Goal: Information Seeking & Learning: Find specific fact

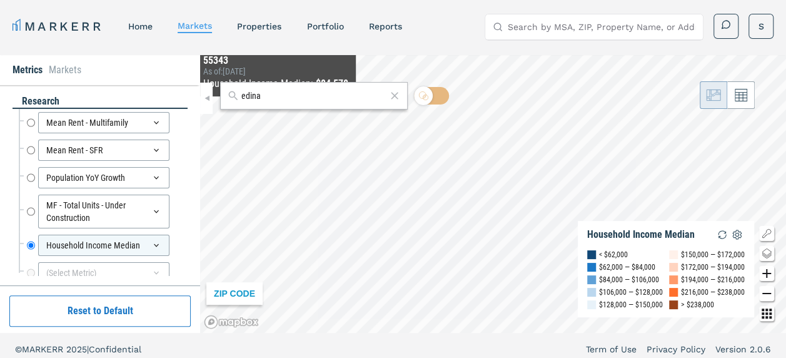
click at [274, 106] on div "edina" at bounding box center [314, 96] width 188 height 28
click at [272, 106] on div "edina" at bounding box center [314, 96] width 188 height 28
drag, startPoint x: 268, startPoint y: 95, endPoint x: 184, endPoint y: 91, distance: 83.9
click at [182, 91] on div "Metrics Markets research Mean Rent - Multifamily Mean Rent - Multifamily Mean R…" at bounding box center [393, 194] width 786 height 278
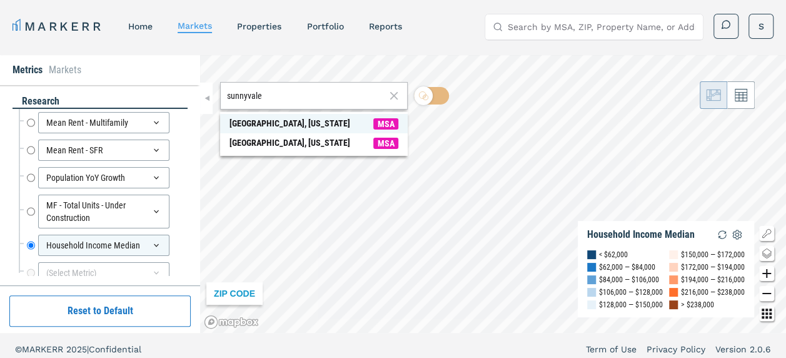
type input "sunnyvale"
click at [280, 126] on div "[GEOGRAPHIC_DATA], [US_STATE]" at bounding box center [290, 123] width 121 height 13
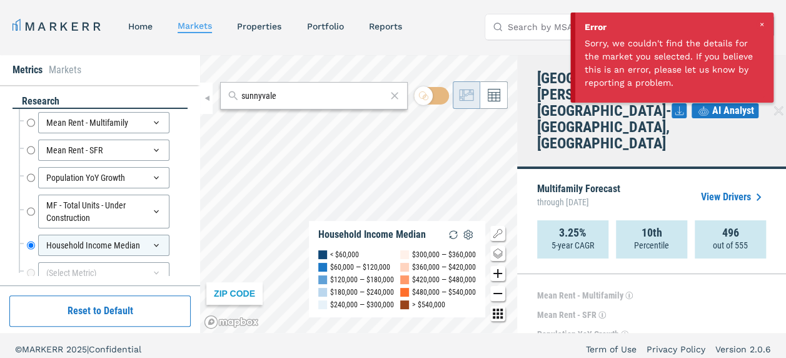
click at [764, 21] on div at bounding box center [761, 24] width 11 height 11
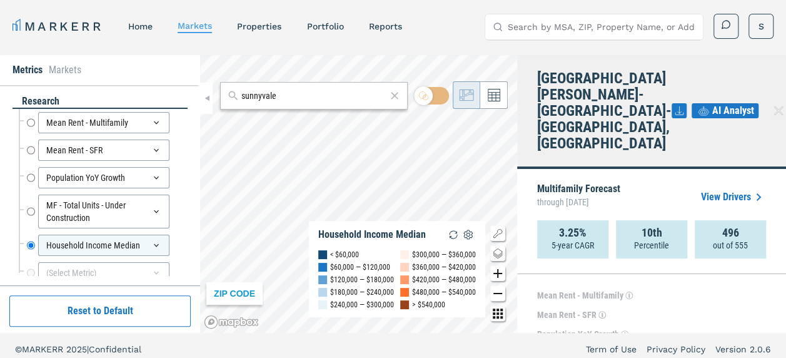
click at [775, 106] on icon at bounding box center [779, 110] width 9 height 9
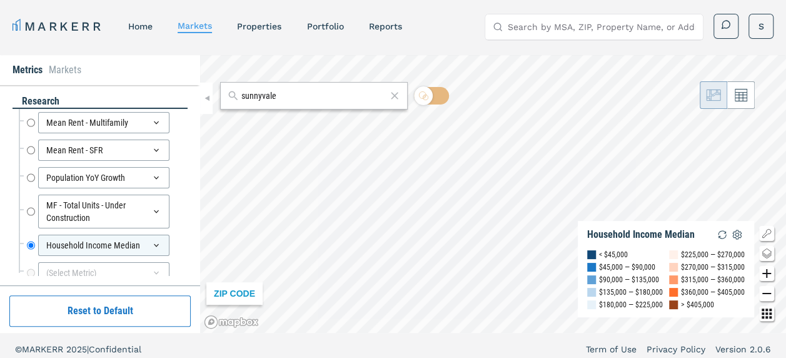
click at [355, 105] on div "sunnyvale ZIP CODE Household Income Median < $45,000 $45,000 — $90,000 $90,000 …" at bounding box center [493, 194] width 586 height 278
click at [765, 290] on icon "Zoom out map button" at bounding box center [767, 293] width 15 height 15
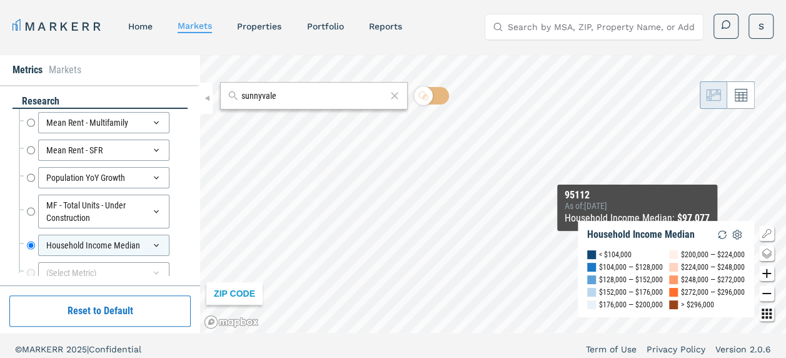
click at [765, 290] on icon "Zoom out map button" at bounding box center [767, 293] width 15 height 15
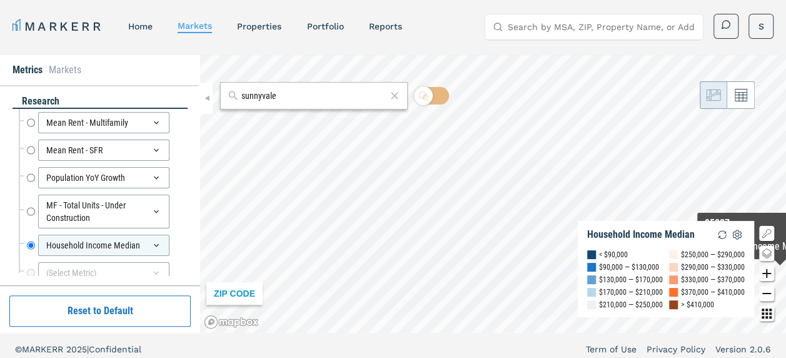
click at [770, 277] on icon "Zoom in map button" at bounding box center [767, 273] width 15 height 15
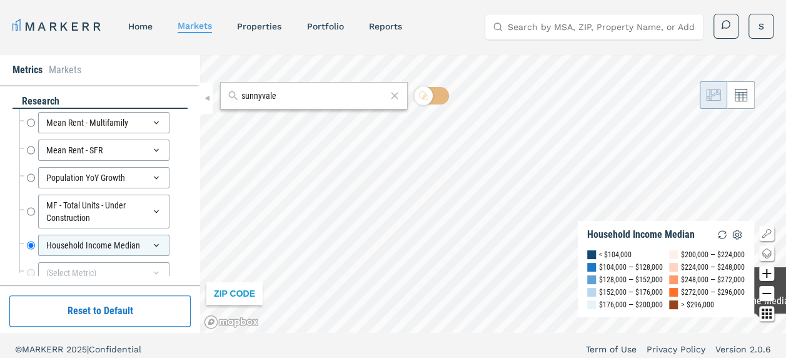
click at [763, 292] on icon "Zoom out map button" at bounding box center [767, 293] width 15 height 15
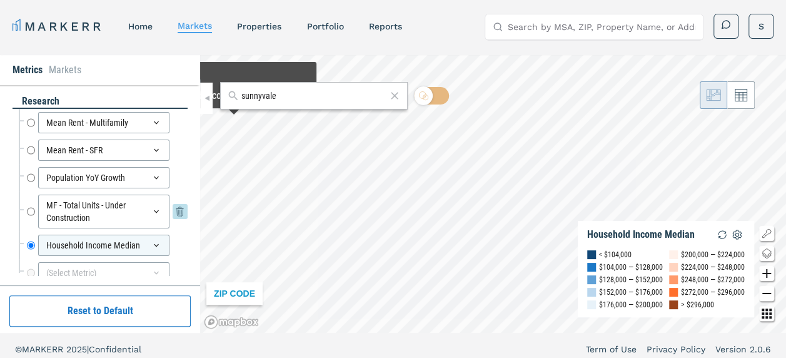
click at [31, 209] on input "MF - Total Units - Under Construction" at bounding box center [31, 212] width 8 height 34
radio input "true"
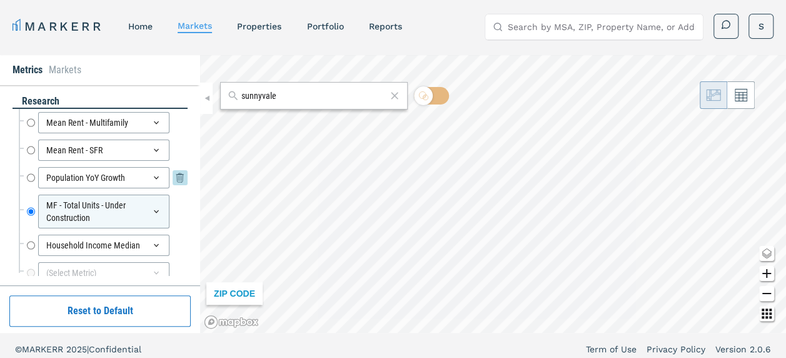
click at [31, 176] on input "Population YoY Growth" at bounding box center [31, 177] width 8 height 21
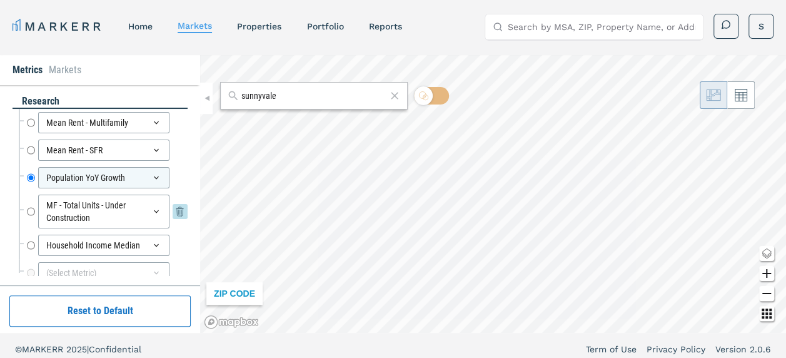
click at [29, 216] on input "MF - Total Units - Under Construction" at bounding box center [31, 212] width 8 height 34
radio input "false"
radio input "true"
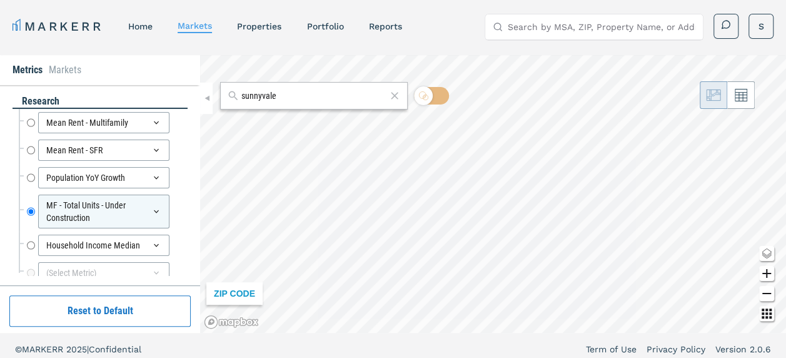
click at [369, 93] on input "sunnyvale" at bounding box center [314, 95] width 145 height 13
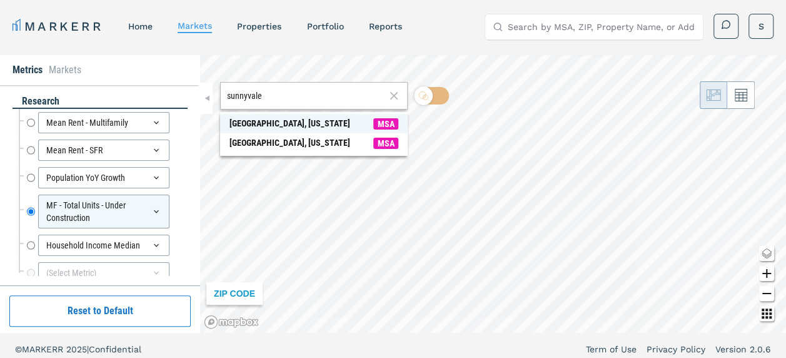
click at [357, 123] on span "[GEOGRAPHIC_DATA], [US_STATE] MSA" at bounding box center [314, 123] width 188 height 19
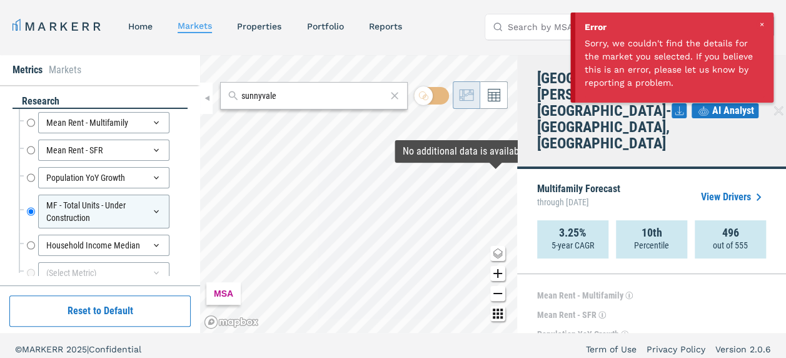
click at [767, 18] on div "Error Sorry, we couldn't find the details for the market you selected. If you b…" at bounding box center [675, 58] width 198 height 90
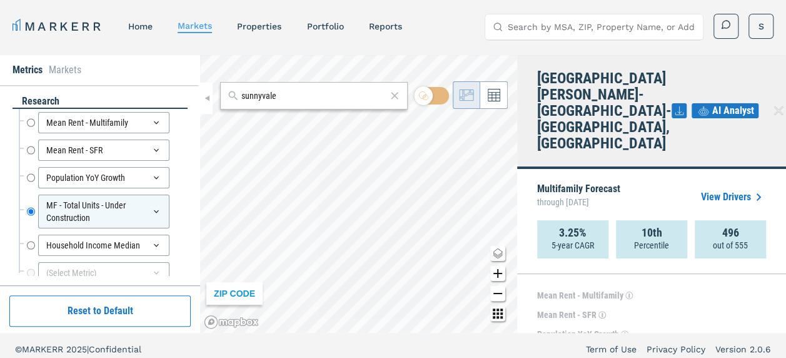
click at [486, 262] on div "ZIP CODE" at bounding box center [358, 194] width 317 height 278
